Goal: Obtain resource: Obtain resource

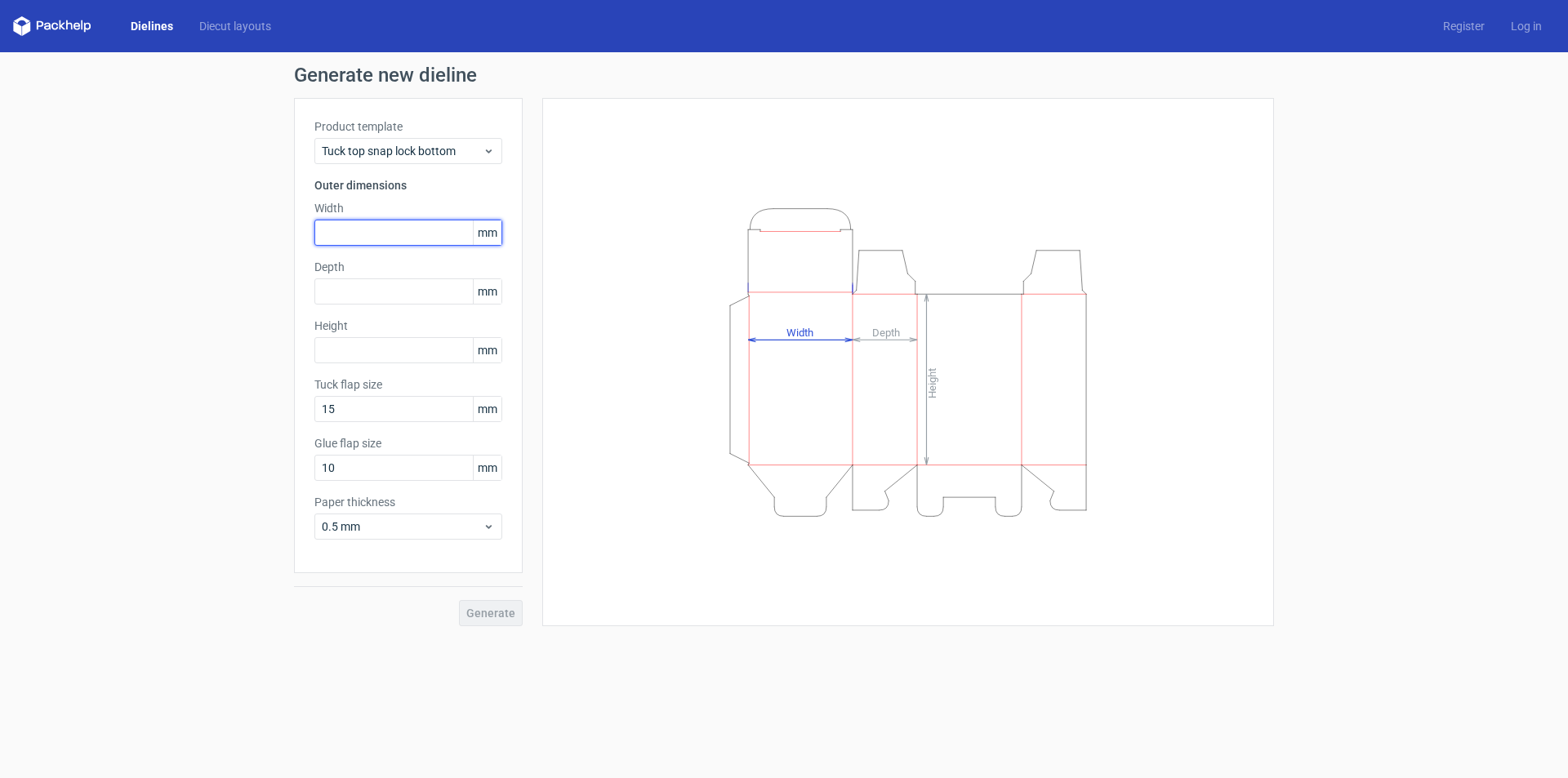
click at [364, 234] on input "text" at bounding box center [408, 232] width 187 height 26
type input "120"
click at [346, 286] on input "text" at bounding box center [408, 291] width 187 height 26
type input "120"
click at [334, 338] on input "text" at bounding box center [408, 350] width 187 height 26
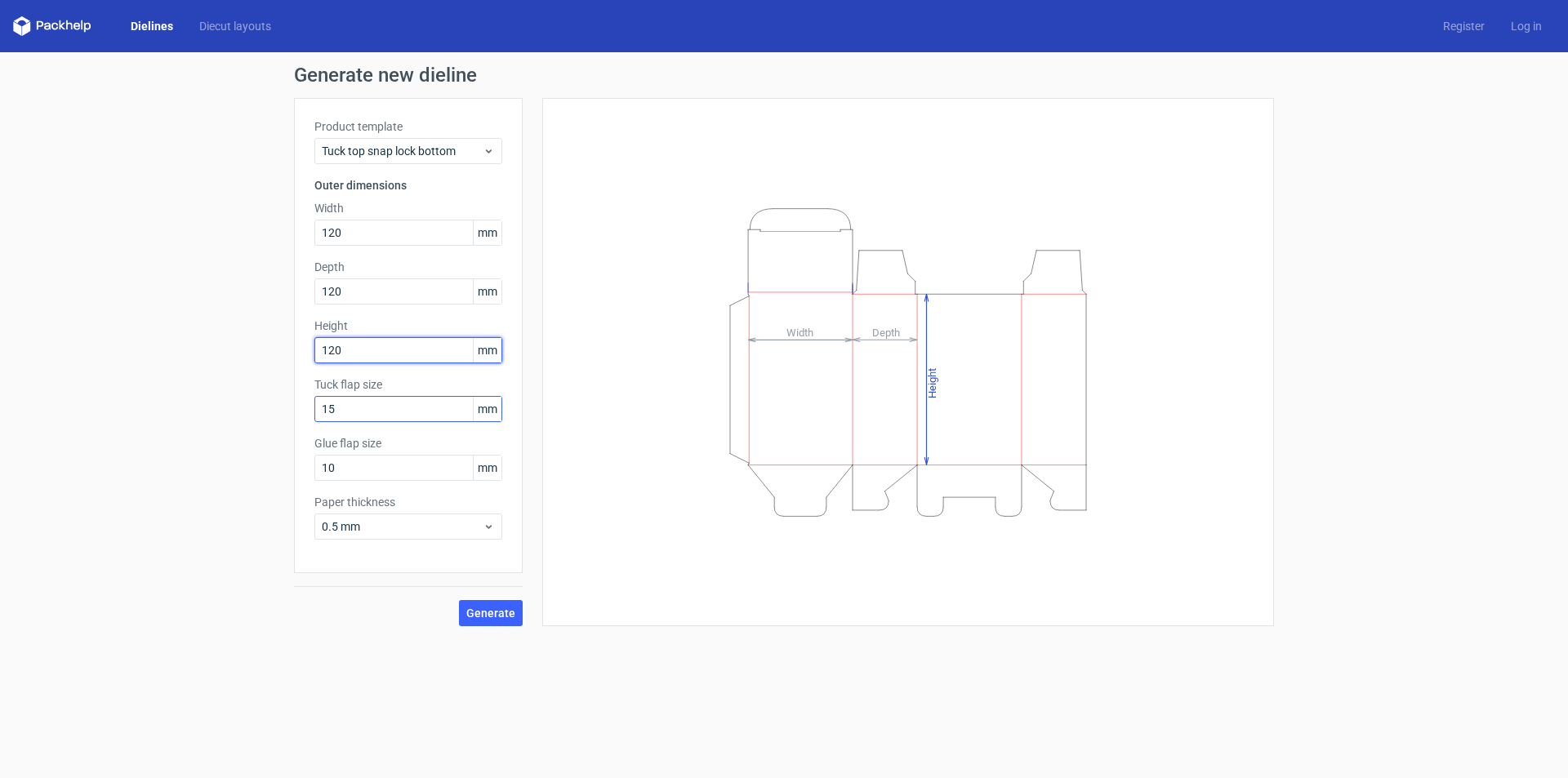
type input "120"
click at [394, 411] on input "15" at bounding box center [408, 408] width 187 height 26
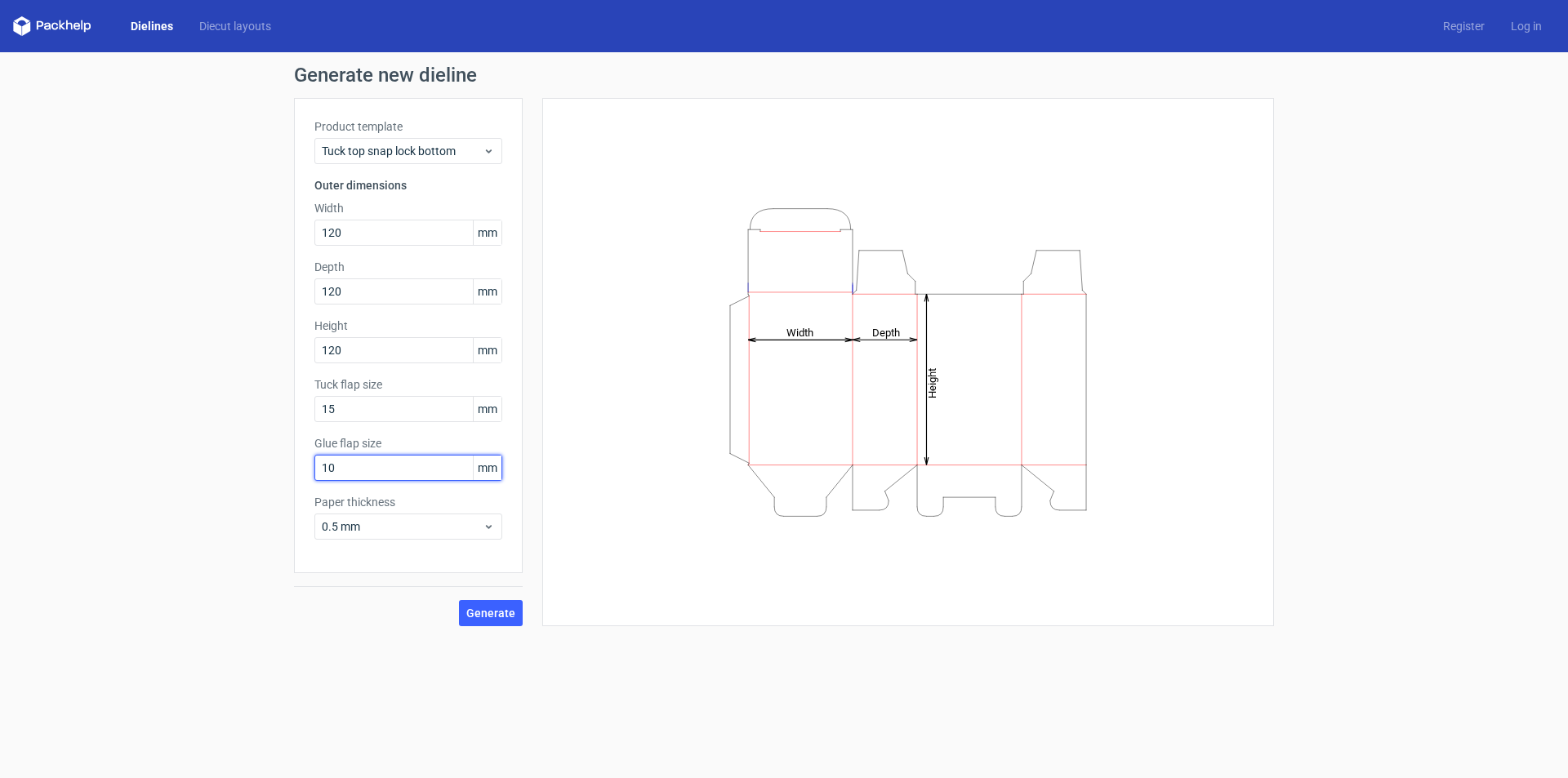
drag, startPoint x: 369, startPoint y: 470, endPoint x: 282, endPoint y: 483, distance: 88.0
click at [282, 483] on div "Generate new dieline Product template Tuck top snap lock bottom Outer dimension…" at bounding box center [784, 346] width 1568 height 587
type input "15"
click at [402, 524] on span "0.5 mm" at bounding box center [402, 527] width 161 height 17
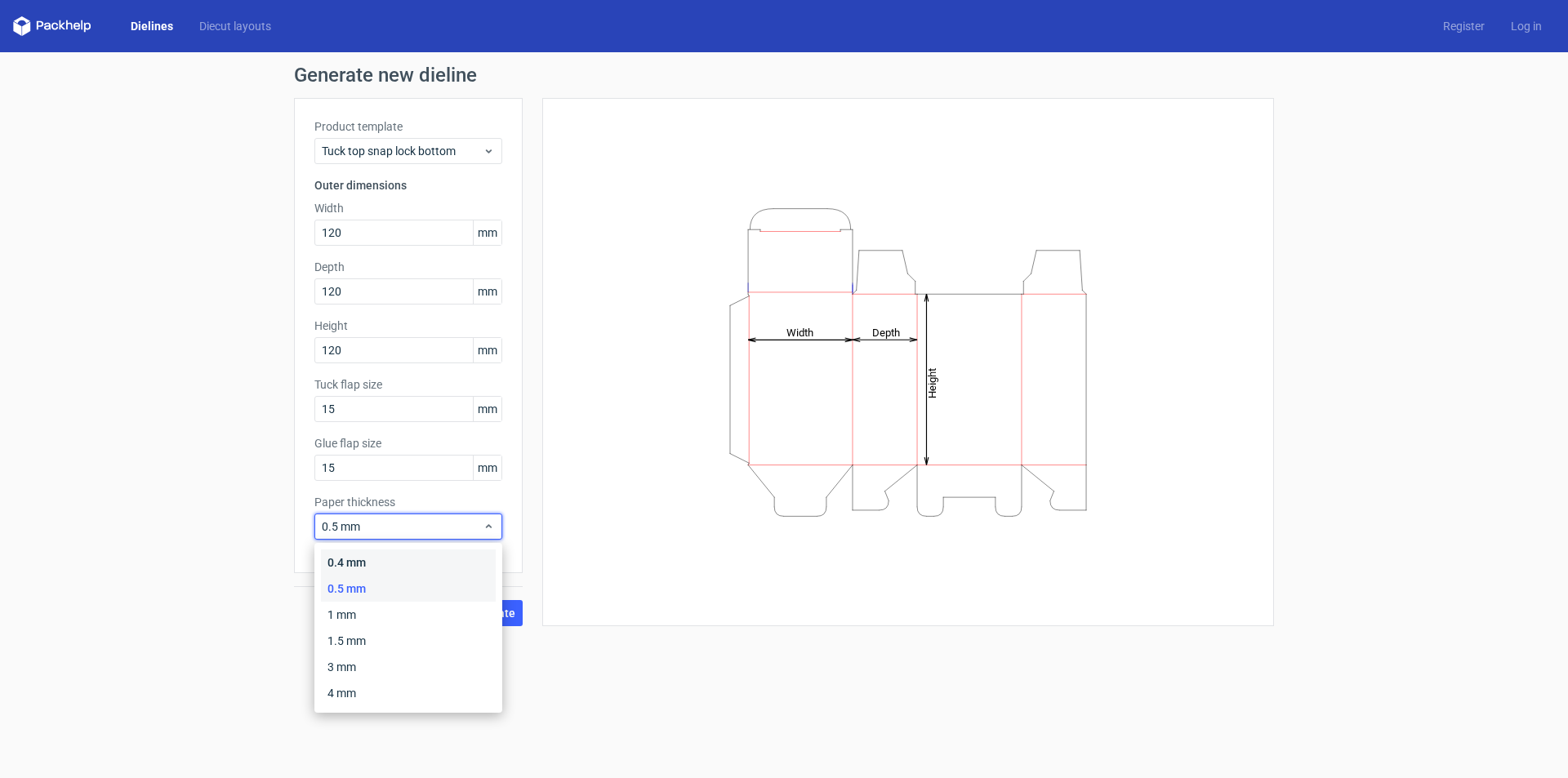
click at [392, 559] on div "0.4 mm" at bounding box center [408, 562] width 175 height 26
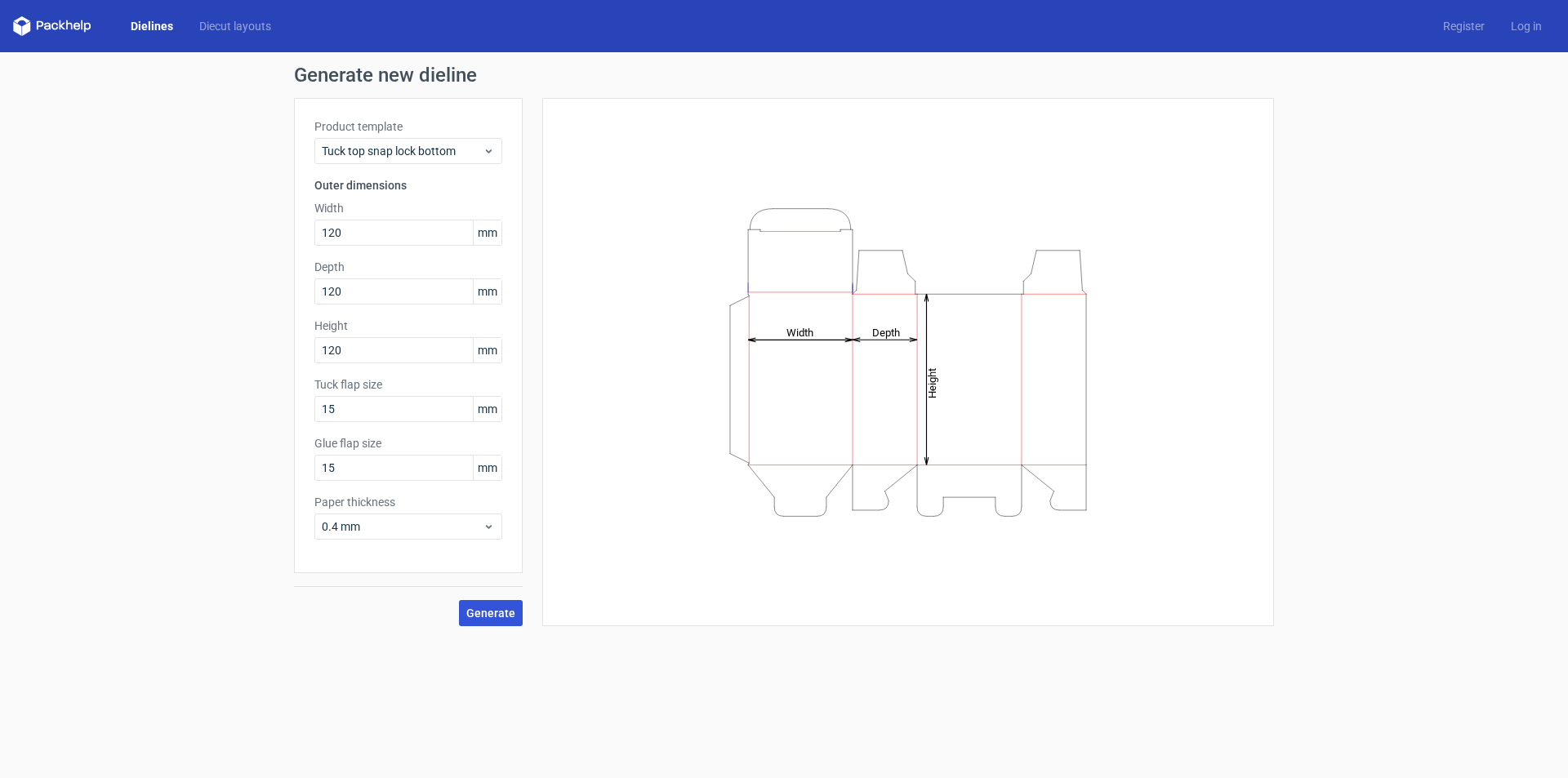
click at [495, 618] on span "Generate" at bounding box center [490, 613] width 49 height 12
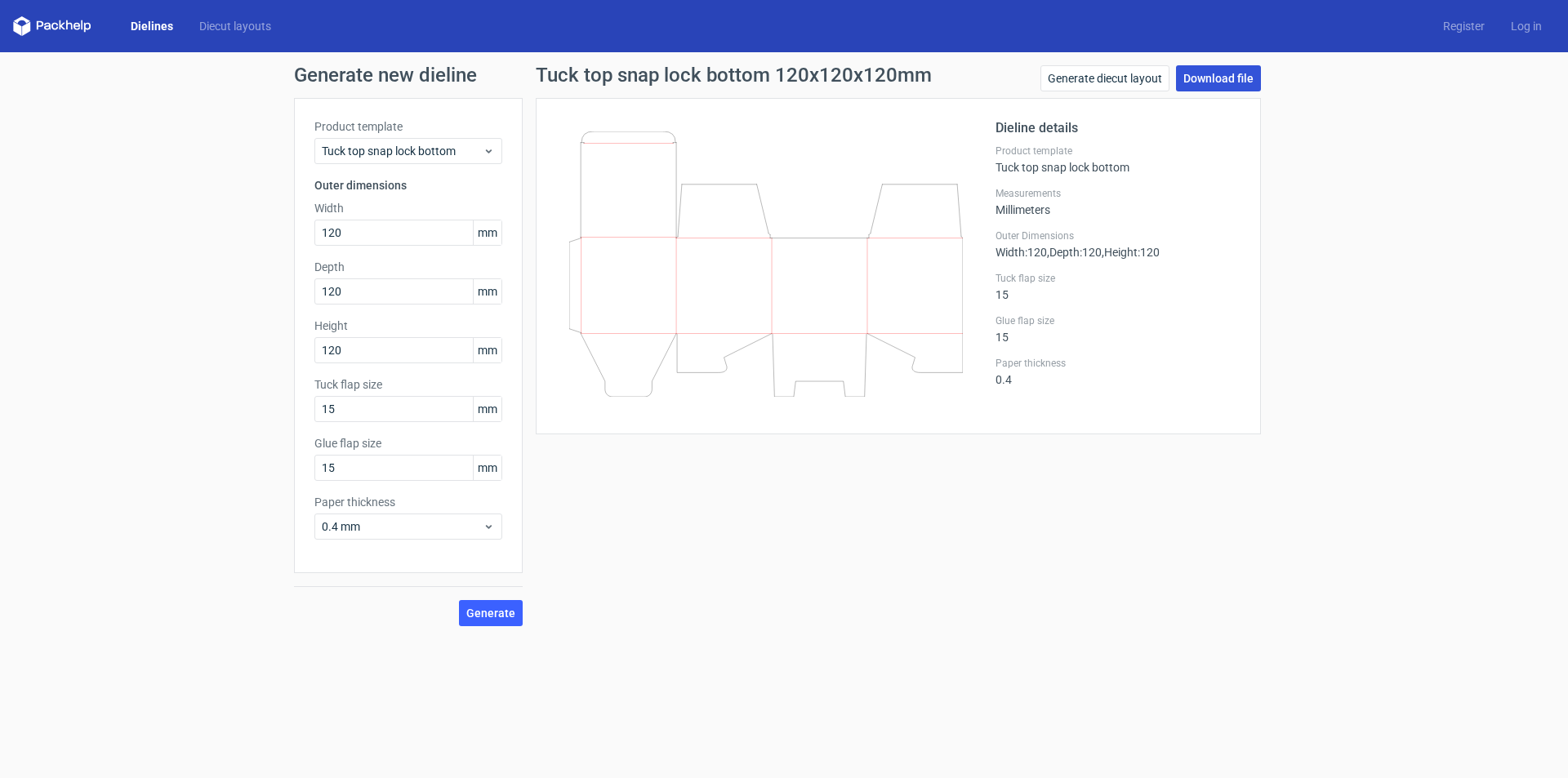
click at [1207, 79] on link "Download file" at bounding box center [1218, 78] width 85 height 26
